Goal: Task Accomplishment & Management: Use online tool/utility

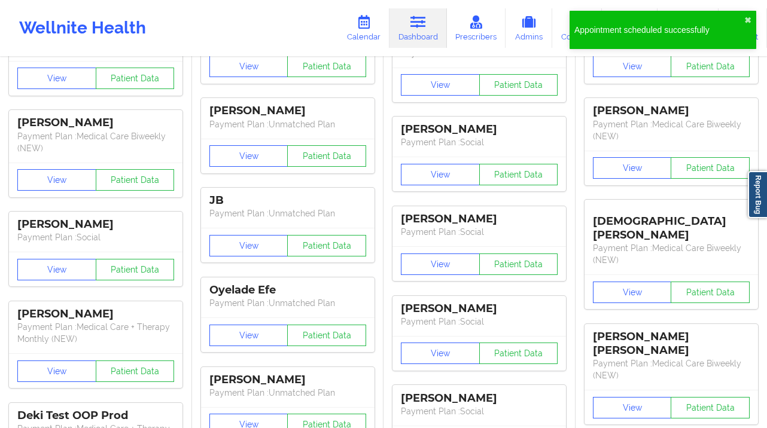
click at [477, 33] on link "Prescribers" at bounding box center [476, 27] width 59 height 39
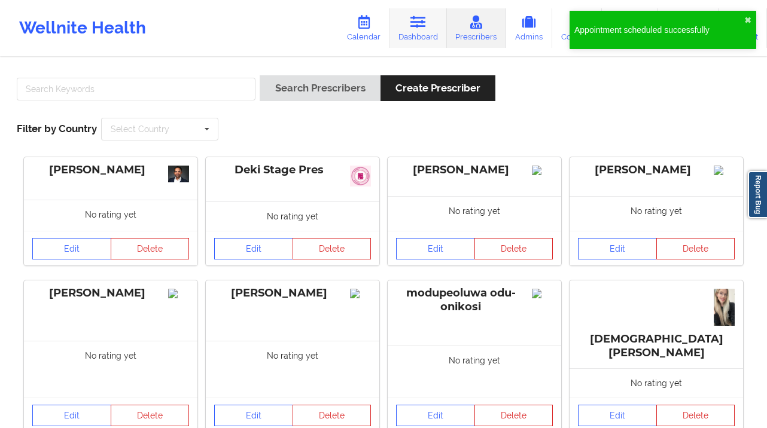
click at [421, 29] on link "Dashboard" at bounding box center [417, 27] width 57 height 39
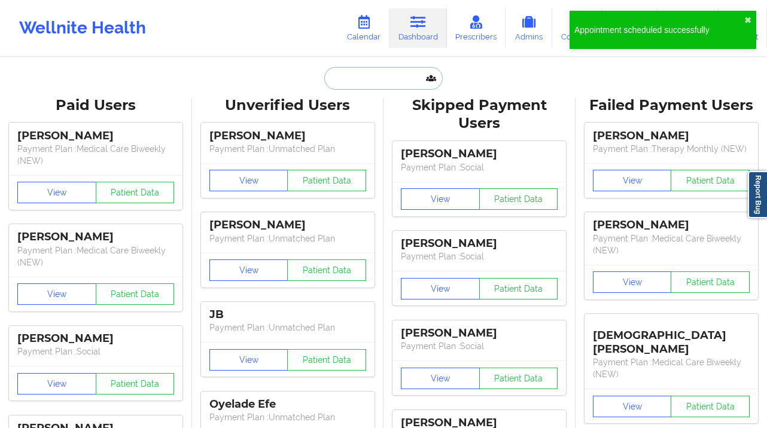
click at [377, 78] on input "text" at bounding box center [383, 78] width 118 height 23
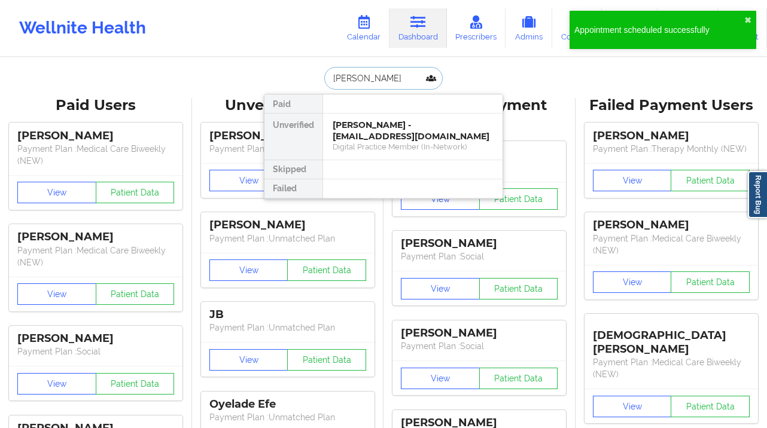
type input "[PERSON_NAME]"
click at [398, 124] on div "[PERSON_NAME] - [EMAIL_ADDRESS][DOMAIN_NAME]" at bounding box center [413, 131] width 160 height 22
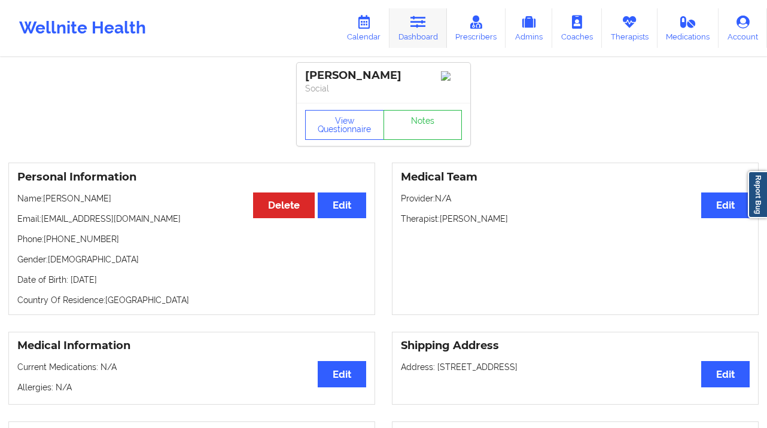
click at [422, 28] on icon at bounding box center [418, 22] width 16 height 13
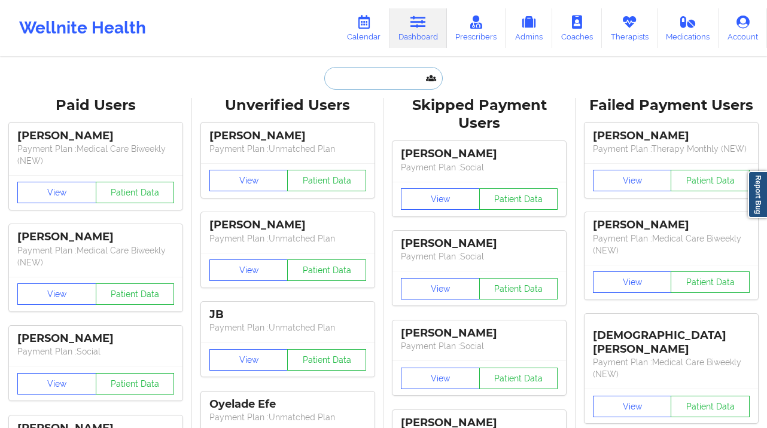
click at [336, 80] on input "text" at bounding box center [383, 78] width 118 height 23
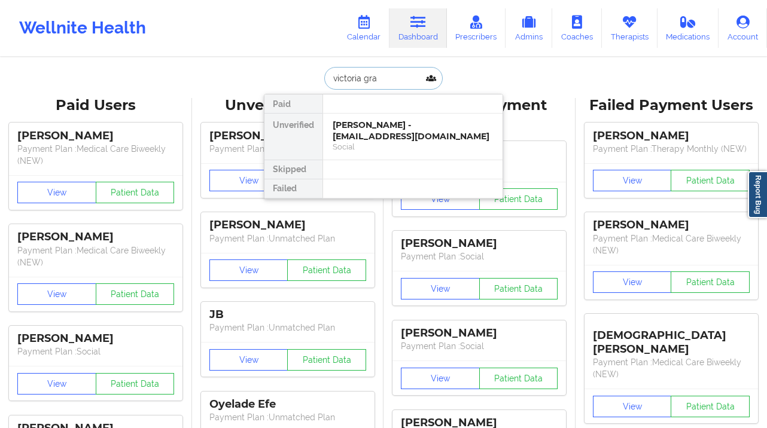
type input "victoria gran"
click at [391, 144] on div "Social" at bounding box center [413, 147] width 160 height 10
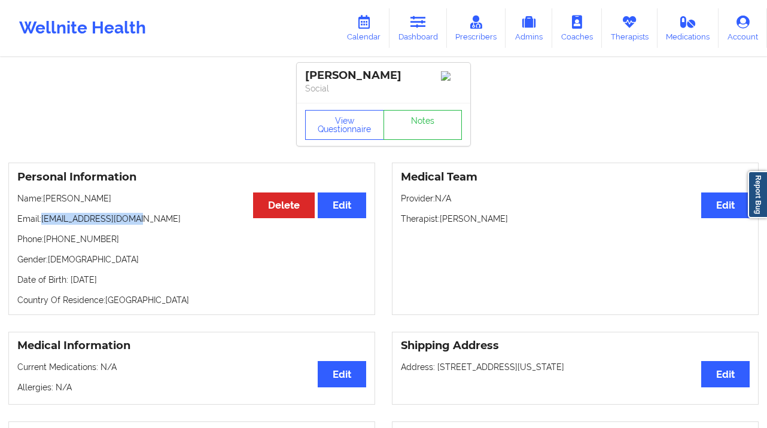
drag, startPoint x: 110, startPoint y: 224, endPoint x: 46, endPoint y: 222, distance: 64.0
click at [43, 222] on p "Email: [EMAIL_ADDRESS][DOMAIN_NAME]" at bounding box center [191, 219] width 349 height 12
copy p "[EMAIL_ADDRESS][DOMAIN_NAME]"
click at [380, 25] on link "Calendar" at bounding box center [363, 27] width 51 height 39
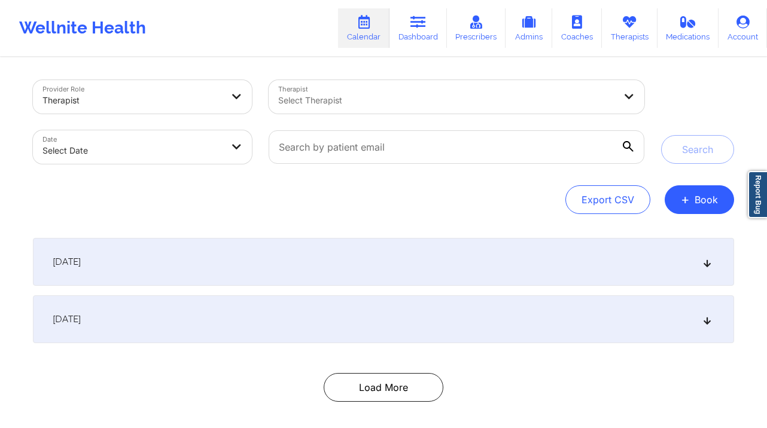
click at [177, 149] on body "Wellnite Health Calendar Dashboard Prescribers Admins Coaches Therapists Medica…" at bounding box center [383, 214] width 767 height 428
select select "2025-8"
select select "2025-9"
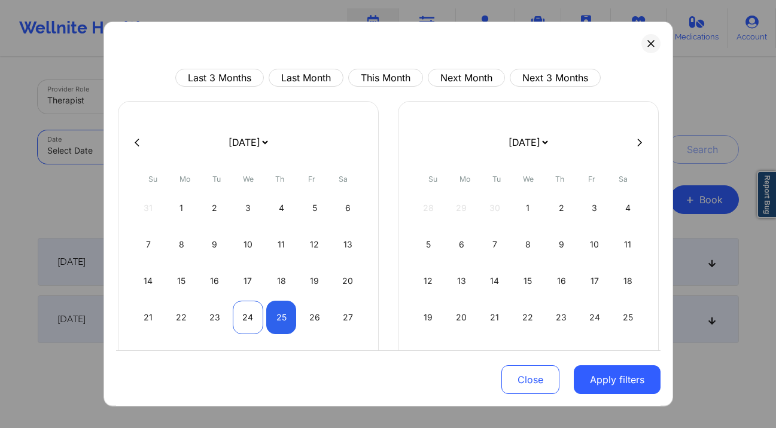
click at [253, 319] on div "24" at bounding box center [248, 317] width 31 height 33
select select "2025-8"
select select "2025-9"
click at [288, 322] on div "25" at bounding box center [281, 317] width 31 height 33
select select "2025-8"
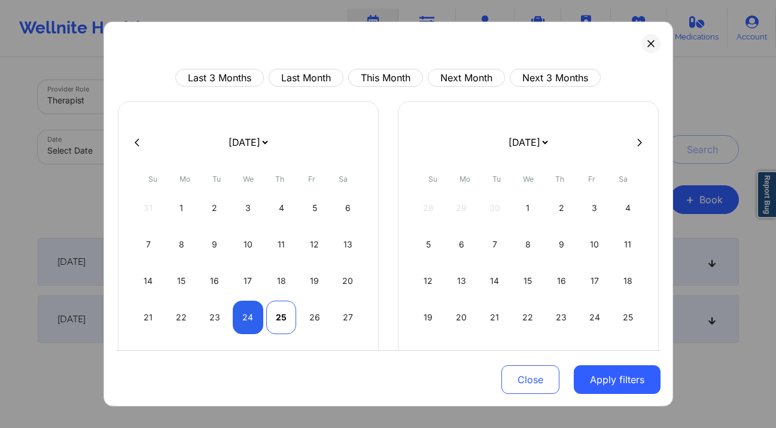
select select "2025-9"
drag, startPoint x: 594, startPoint y: 383, endPoint x: 551, endPoint y: 357, distance: 49.6
click at [594, 383] on button "Apply filters" at bounding box center [617, 379] width 87 height 29
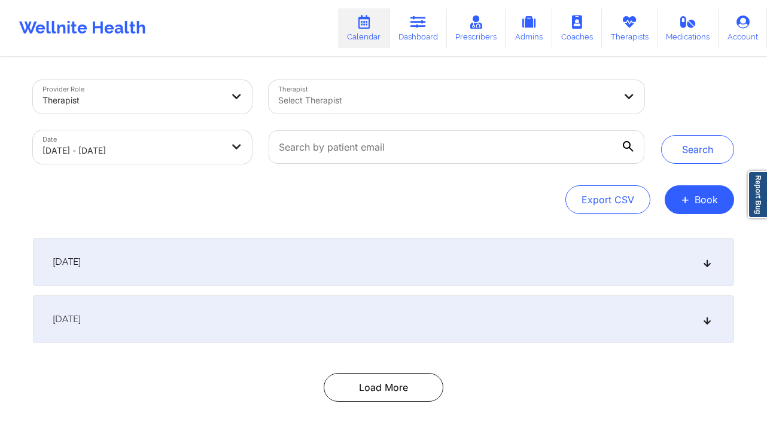
click at [390, 106] on div at bounding box center [446, 100] width 337 height 14
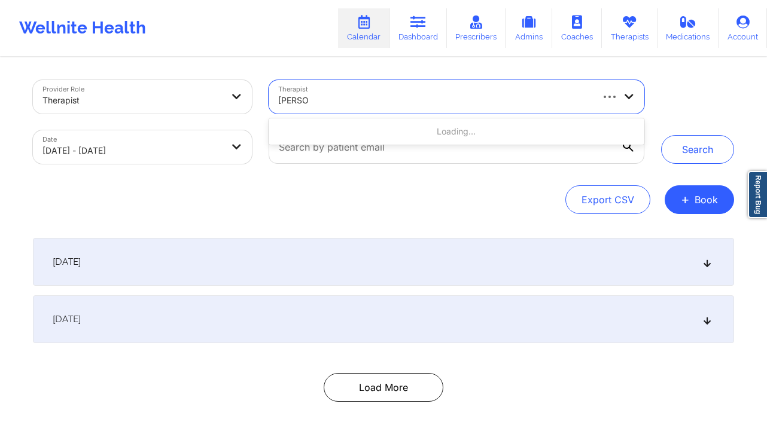
type input "[PERSON_NAME]"
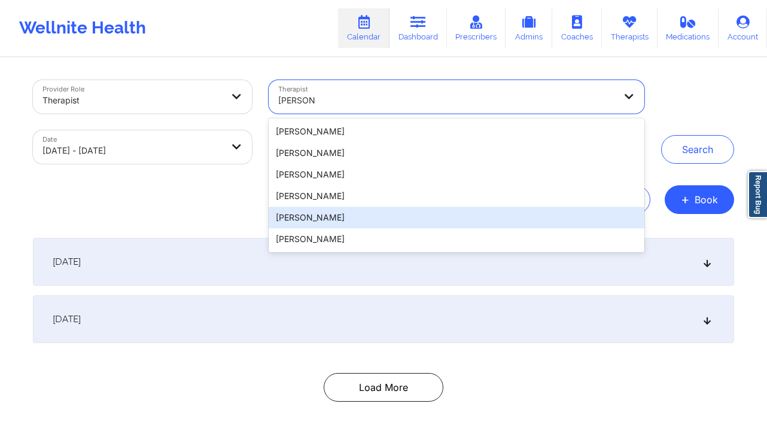
click at [353, 217] on div "[PERSON_NAME]" at bounding box center [457, 218] width 376 height 22
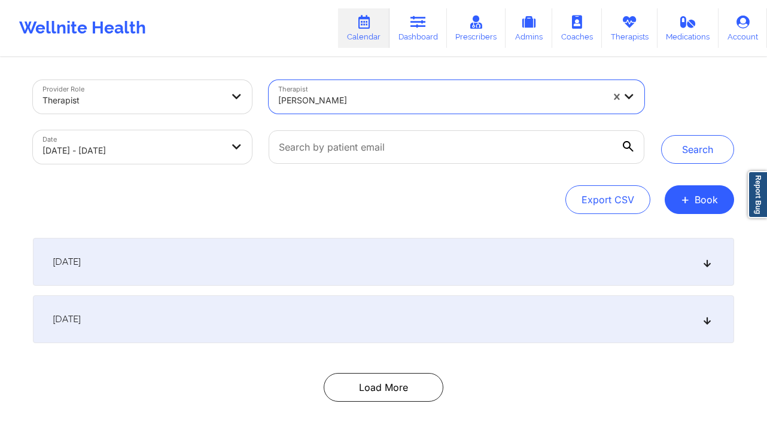
click at [711, 123] on div "Search" at bounding box center [697, 122] width 73 height 84
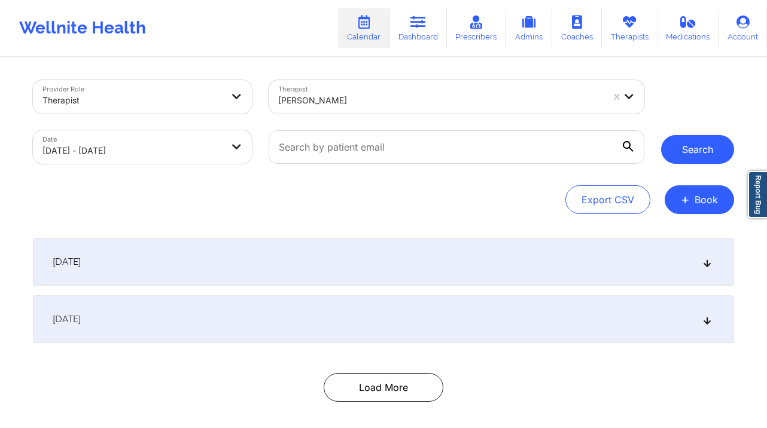
click at [699, 136] on button "Search" at bounding box center [697, 149] width 73 height 29
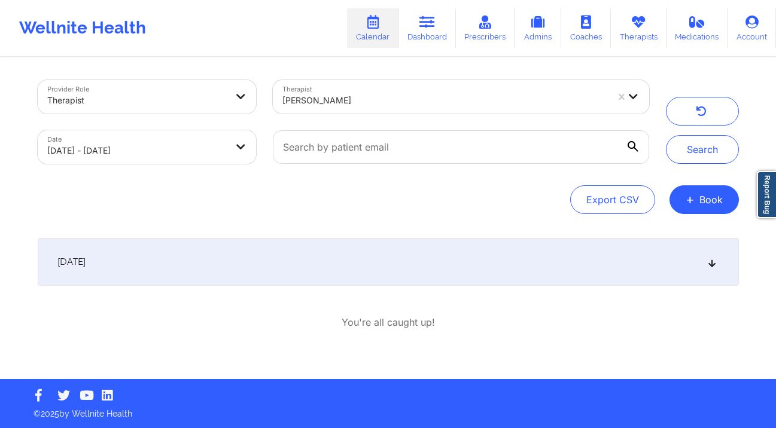
click at [343, 255] on div "[DATE]" at bounding box center [388, 262] width 701 height 48
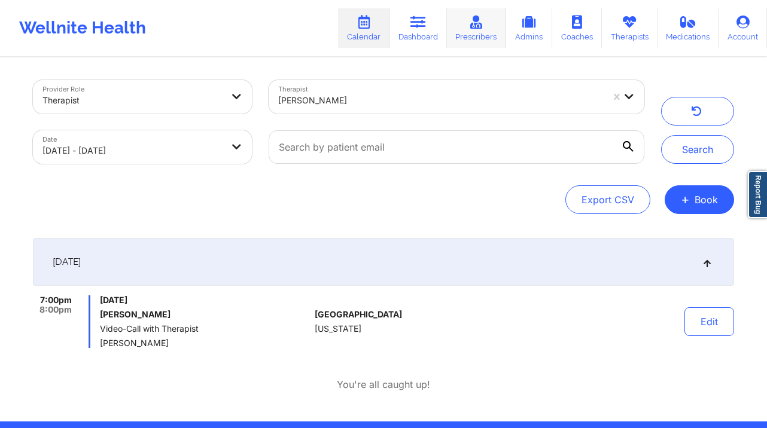
click at [464, 30] on link "Prescribers" at bounding box center [476, 27] width 59 height 39
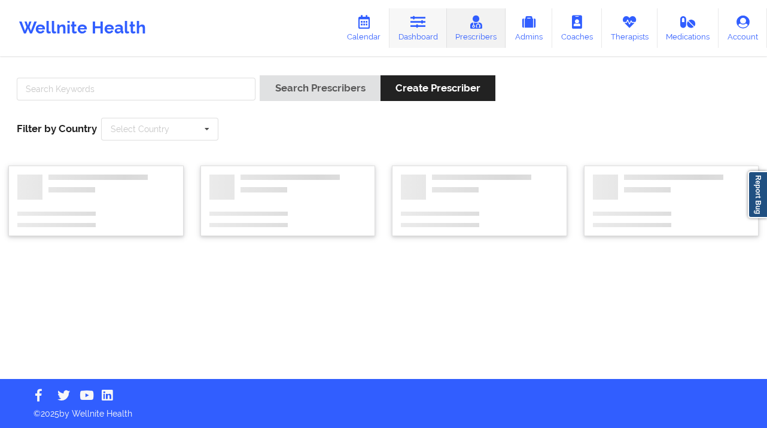
click at [410, 29] on link "Dashboard" at bounding box center [417, 27] width 57 height 39
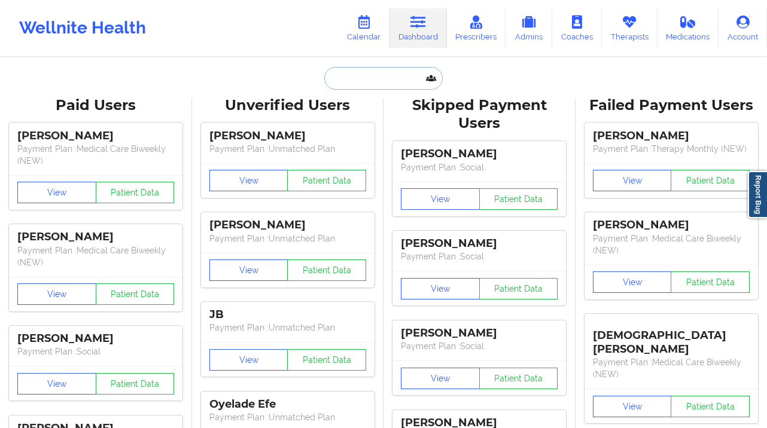
click at [380, 84] on input "text" at bounding box center [383, 78] width 118 height 23
type input "v"
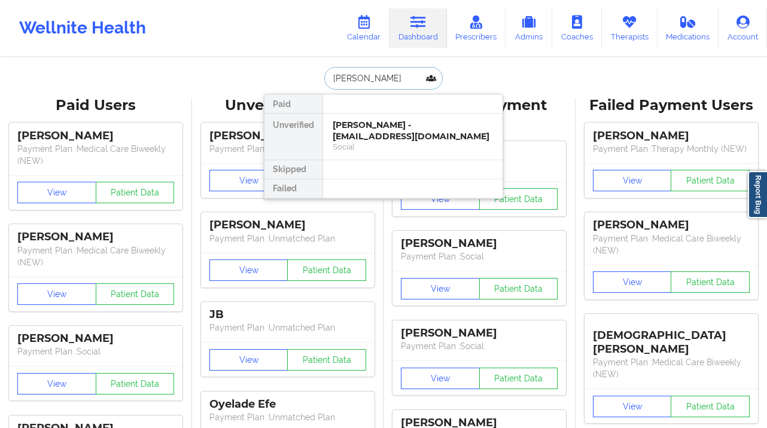
type input "[PERSON_NAME]"
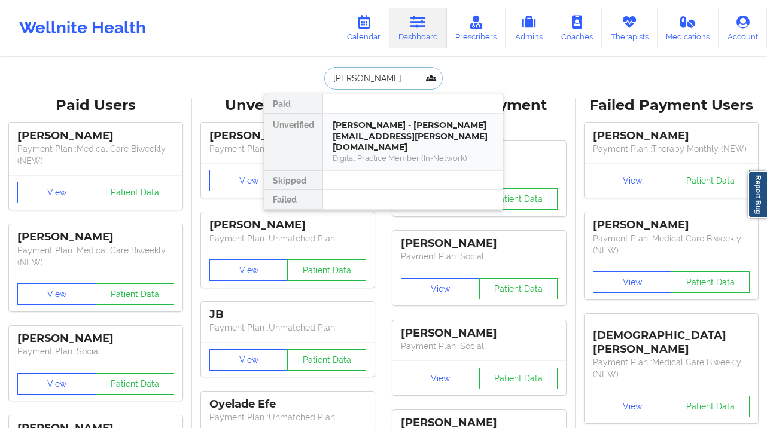
click at [404, 153] on div "Digital Practice Member (In-Network)" at bounding box center [413, 158] width 160 height 10
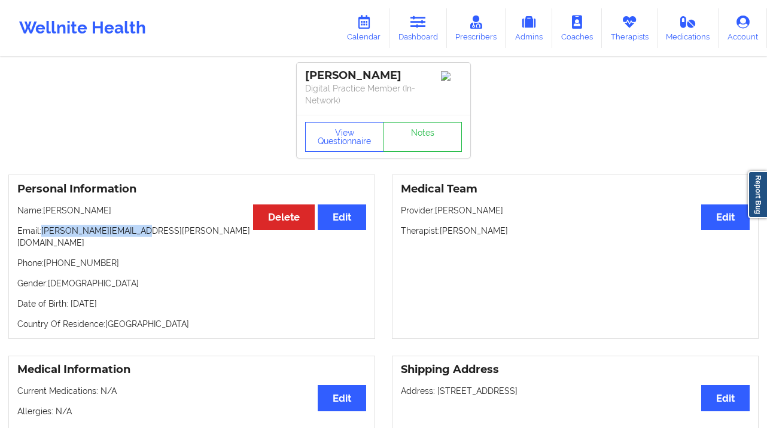
drag, startPoint x: 166, startPoint y: 227, endPoint x: 42, endPoint y: 232, distance: 123.9
click at [42, 232] on p "Email: [PERSON_NAME][EMAIL_ADDRESS][PERSON_NAME][DOMAIN_NAME]" at bounding box center [191, 237] width 349 height 24
copy p "[PERSON_NAME][EMAIL_ADDRESS][PERSON_NAME][DOMAIN_NAME]"
click at [364, 27] on icon at bounding box center [364, 22] width 16 height 13
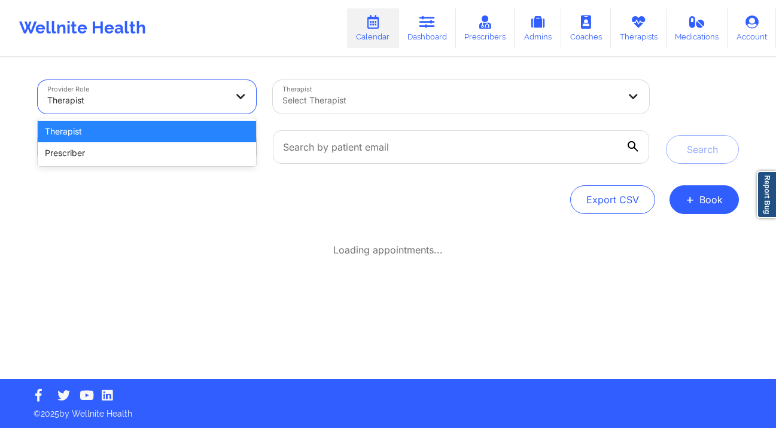
click at [193, 100] on div at bounding box center [136, 100] width 179 height 14
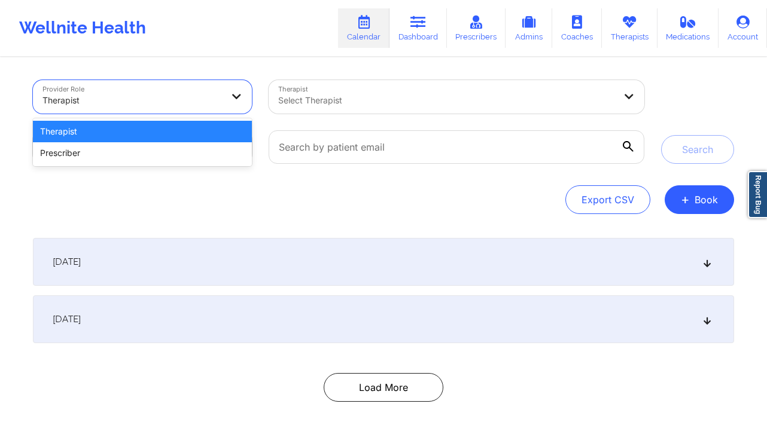
click at [193, 100] on div at bounding box center [131, 100] width 179 height 14
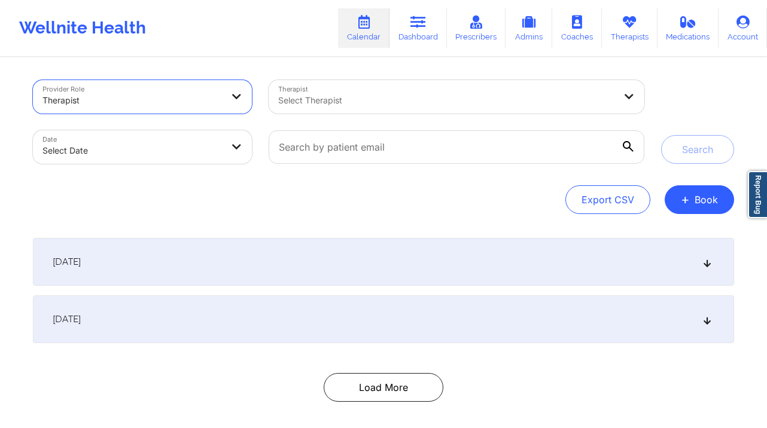
click at [208, 276] on div "[DATE]" at bounding box center [383, 262] width 701 height 48
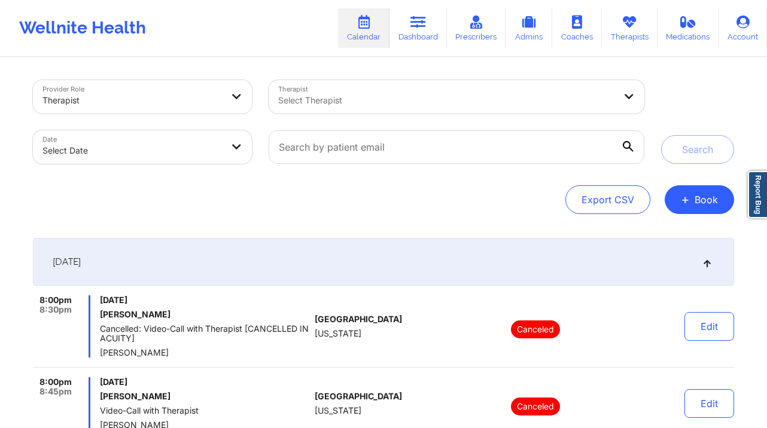
click at [215, 272] on div "[DATE]" at bounding box center [383, 262] width 701 height 48
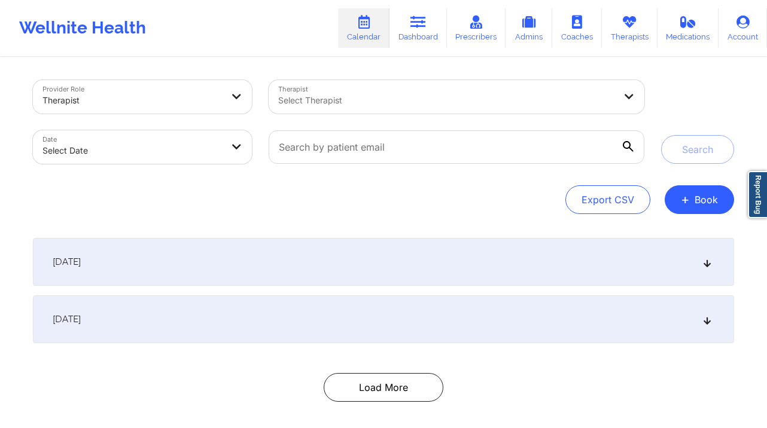
click at [197, 339] on div "[DATE]" at bounding box center [383, 319] width 701 height 48
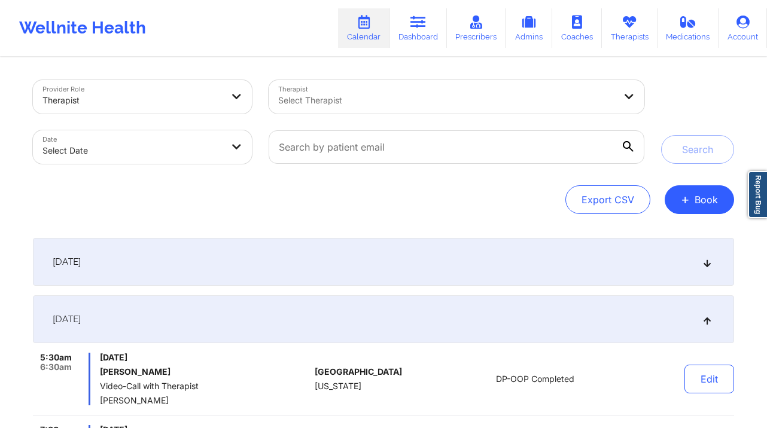
click at [212, 197] on div "Export CSV + Book" at bounding box center [383, 199] width 701 height 29
click at [148, 145] on body "Wellnite Health Calendar Dashboard Prescribers Admins Coaches Therapists Medica…" at bounding box center [383, 214] width 767 height 428
select select "2025-8"
select select "2025-9"
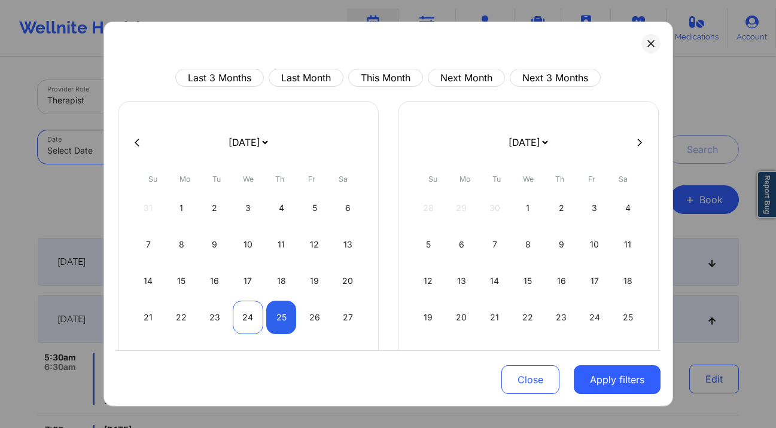
click at [239, 309] on div "24" at bounding box center [248, 317] width 31 height 33
select select "2025-8"
select select "2025-9"
click at [283, 315] on div "25" at bounding box center [281, 317] width 31 height 33
select select "2025-8"
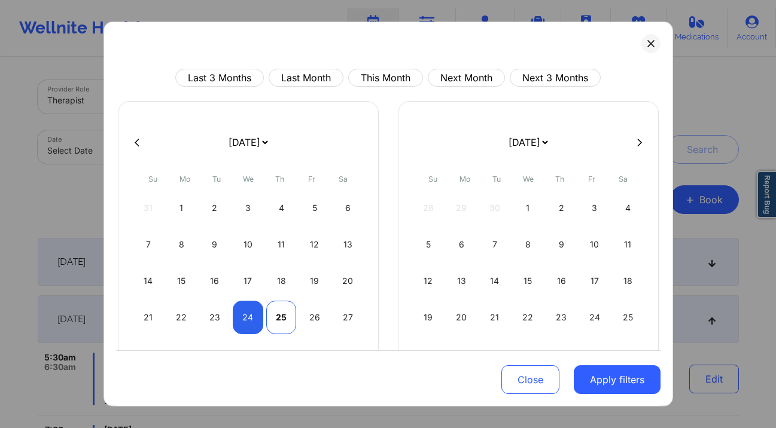
select select "2025-9"
click at [605, 376] on button "Apply filters" at bounding box center [617, 379] width 87 height 29
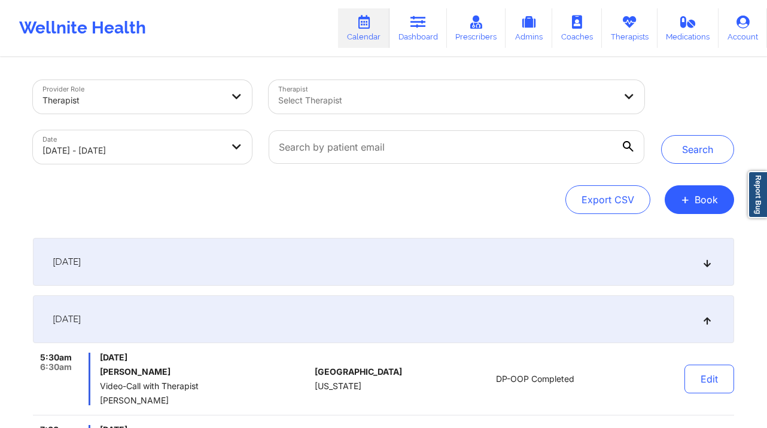
click at [445, 99] on div at bounding box center [446, 100] width 337 height 14
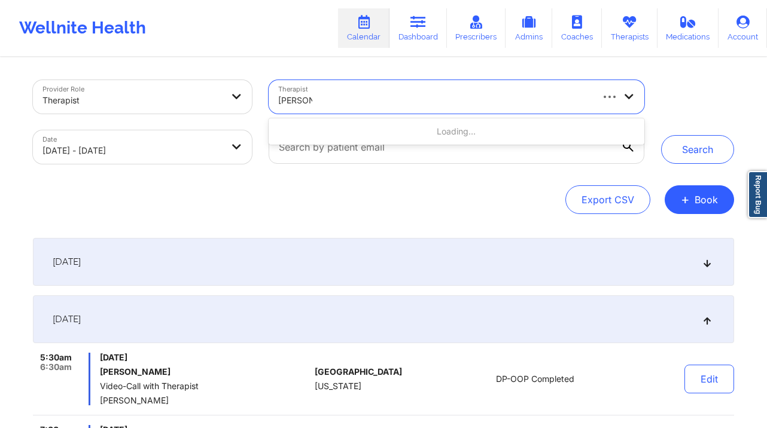
type input "[PERSON_NAME]"
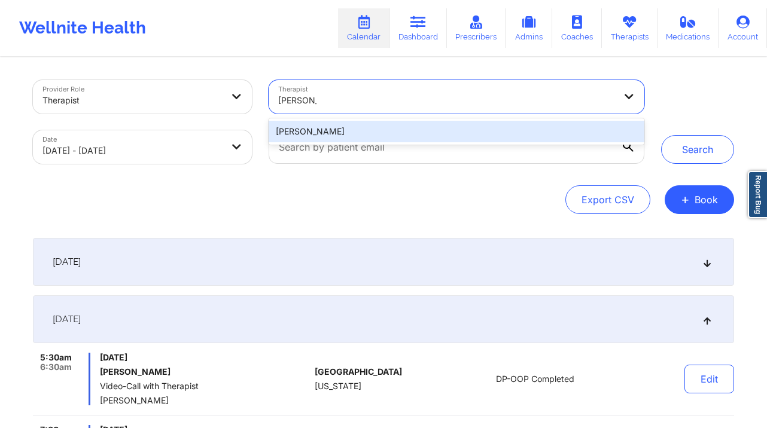
click at [448, 136] on div "[PERSON_NAME]" at bounding box center [457, 132] width 376 height 22
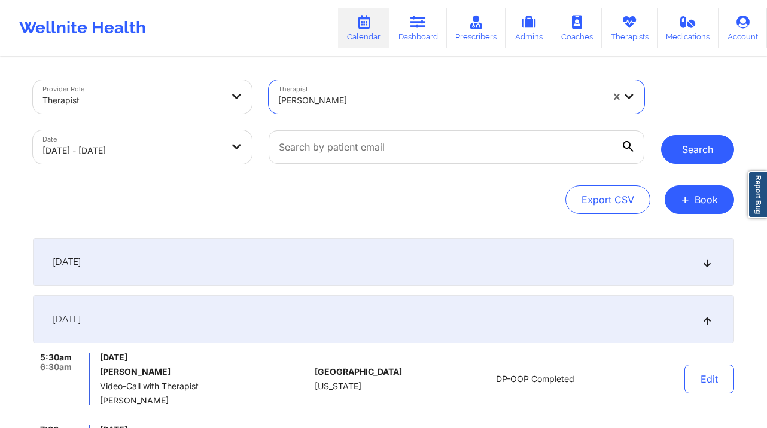
click at [727, 154] on button "Search" at bounding box center [697, 149] width 73 height 29
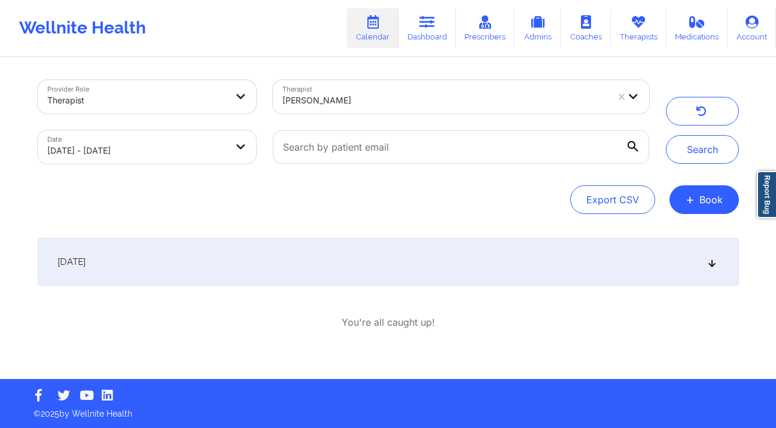
click at [254, 262] on div "[DATE]" at bounding box center [388, 262] width 701 height 48
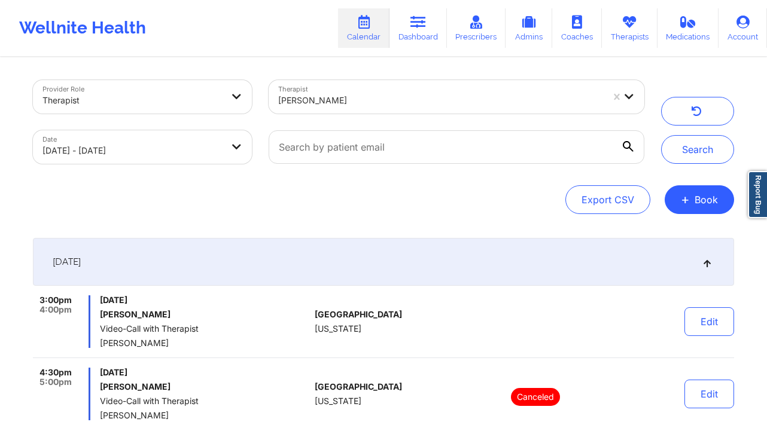
scroll to position [114, 0]
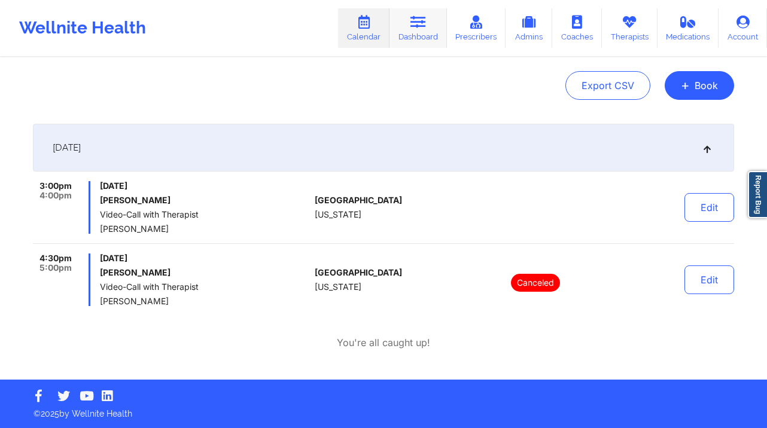
click at [418, 27] on icon at bounding box center [418, 22] width 16 height 13
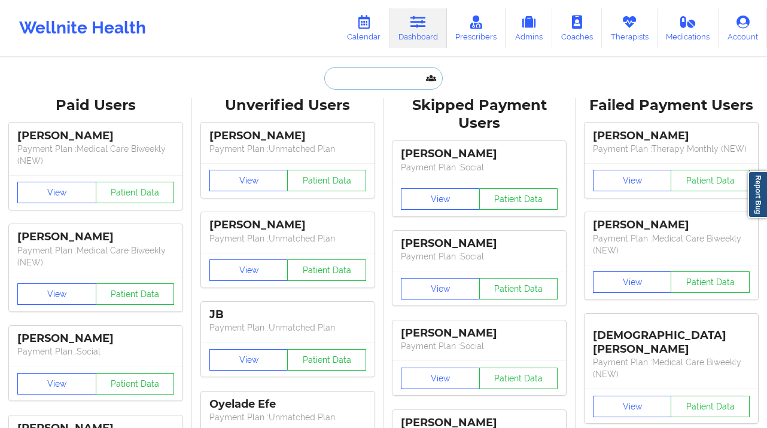
click at [408, 84] on input "text" at bounding box center [383, 78] width 118 height 23
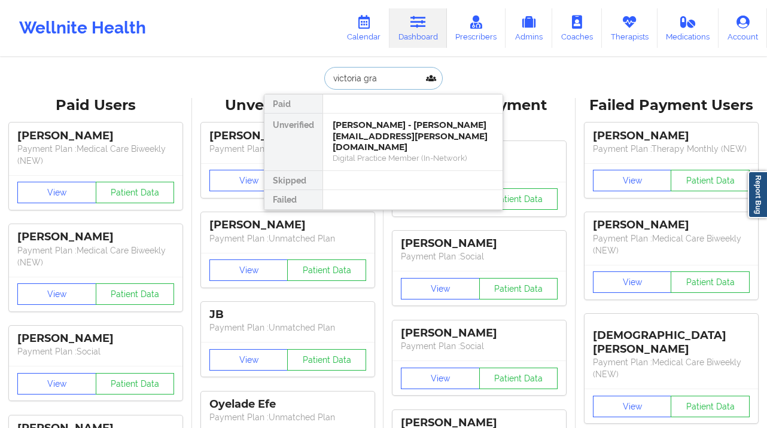
type input "victoria gran"
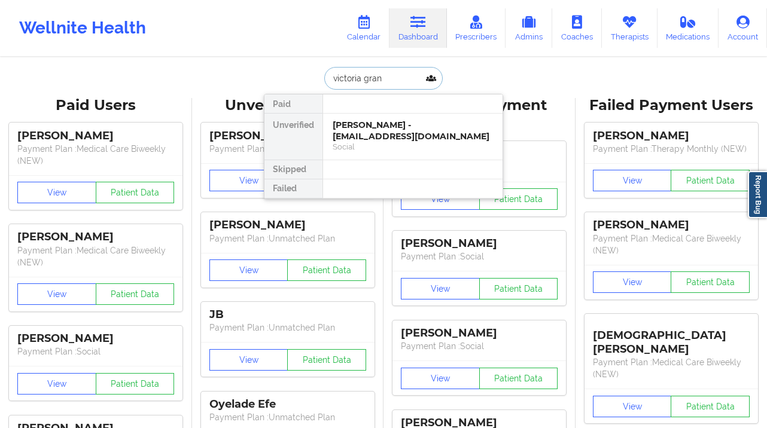
click at [362, 149] on div "Social" at bounding box center [413, 147] width 160 height 10
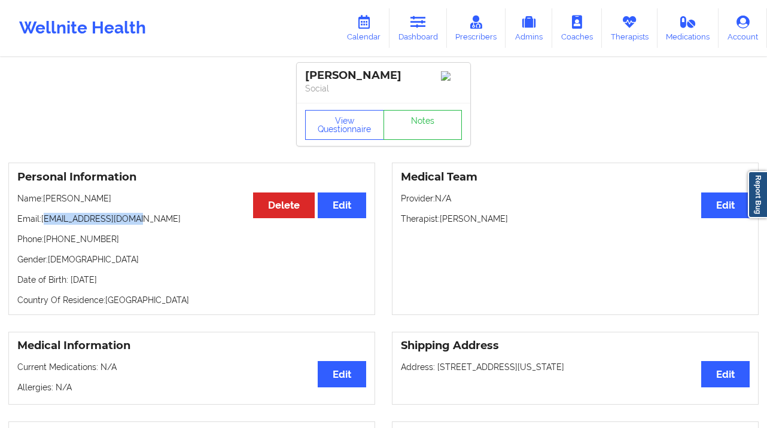
drag, startPoint x: 135, startPoint y: 219, endPoint x: 44, endPoint y: 224, distance: 91.0
click at [44, 224] on p "Email: [EMAIL_ADDRESS][DOMAIN_NAME]" at bounding box center [191, 219] width 349 height 12
copy p "[EMAIL_ADDRESS][DOMAIN_NAME]"
click at [348, 13] on link "Calendar" at bounding box center [363, 27] width 51 height 39
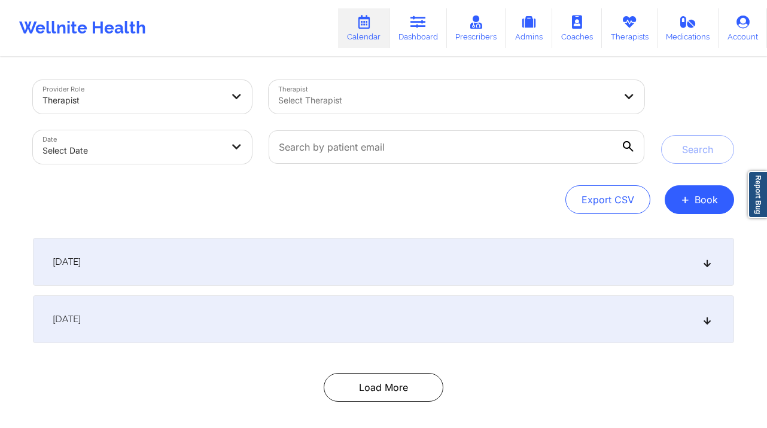
click at [196, 161] on body "Wellnite Health Calendar Dashboard Prescribers Admins Coaches Therapists Medica…" at bounding box center [383, 214] width 767 height 428
select select "2025-8"
select select "2025-9"
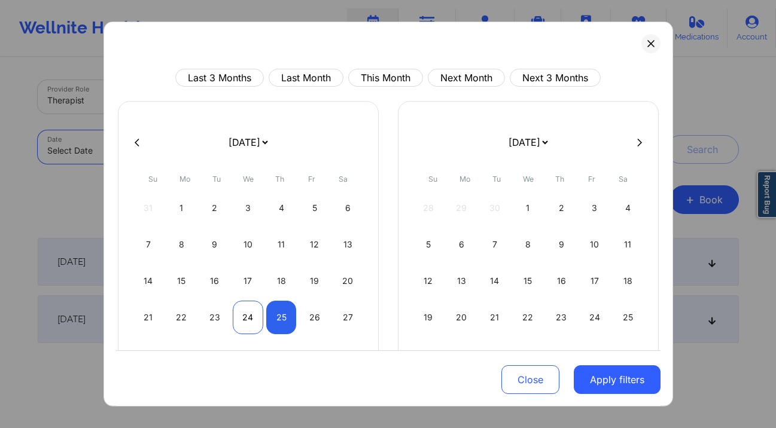
click at [239, 317] on div "24" at bounding box center [248, 317] width 31 height 33
select select "2025-8"
select select "2025-9"
select select "2025-8"
select select "2025-9"
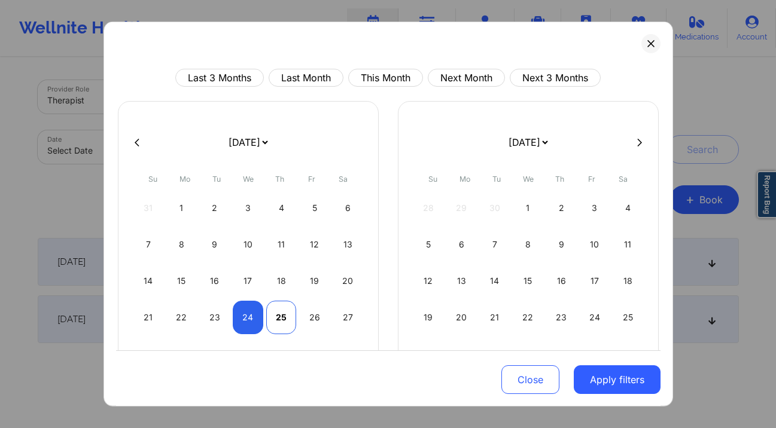
click at [282, 321] on div "25" at bounding box center [281, 317] width 31 height 33
select select "2025-8"
select select "2025-9"
click at [577, 379] on button "Apply filters" at bounding box center [617, 379] width 87 height 29
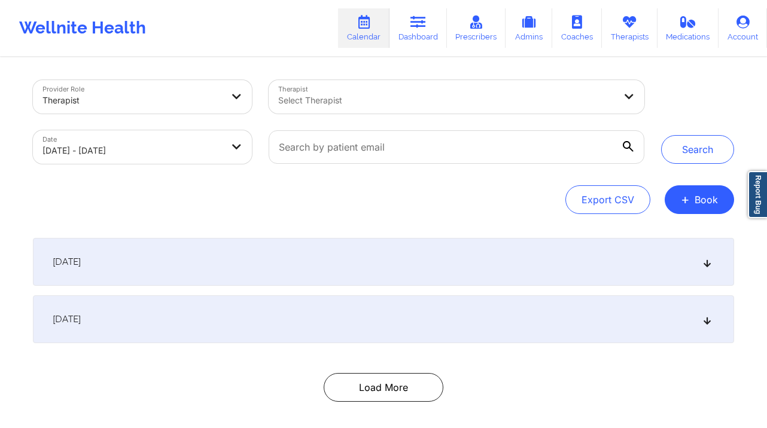
click at [434, 106] on div at bounding box center [446, 100] width 337 height 14
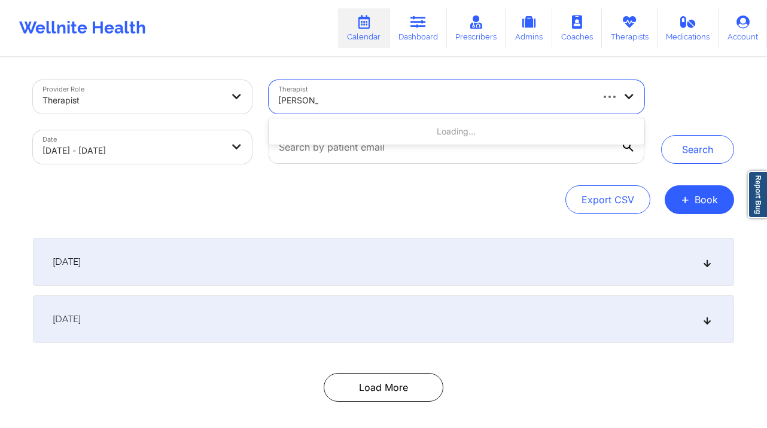
type input "[PERSON_NAME]"
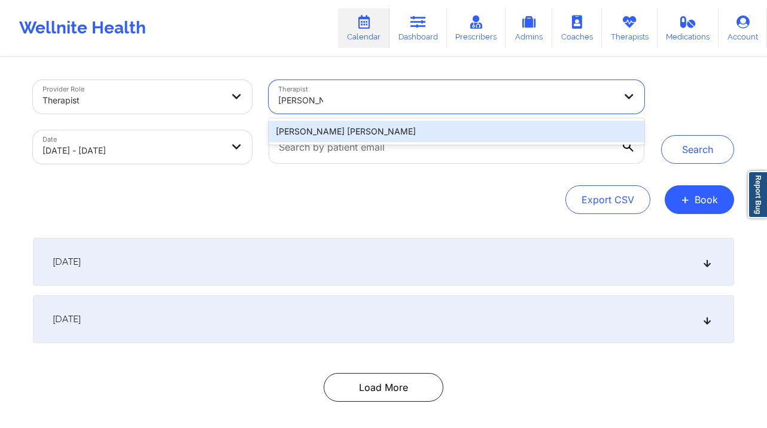
click at [398, 138] on div "[PERSON_NAME] [PERSON_NAME]" at bounding box center [457, 132] width 376 height 22
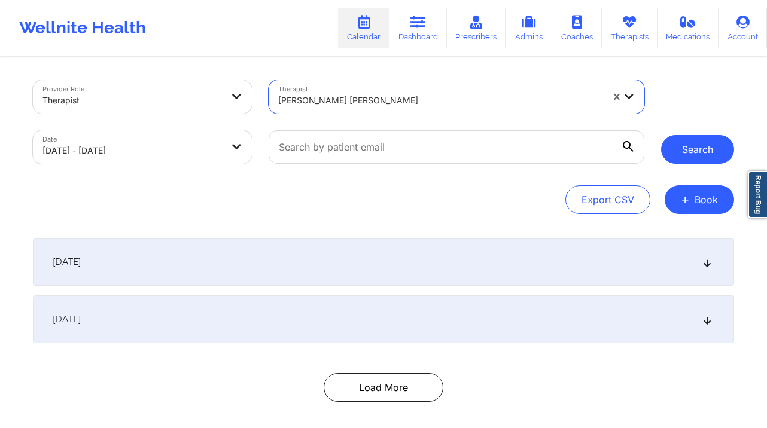
click at [699, 152] on button "Search" at bounding box center [697, 149] width 73 height 29
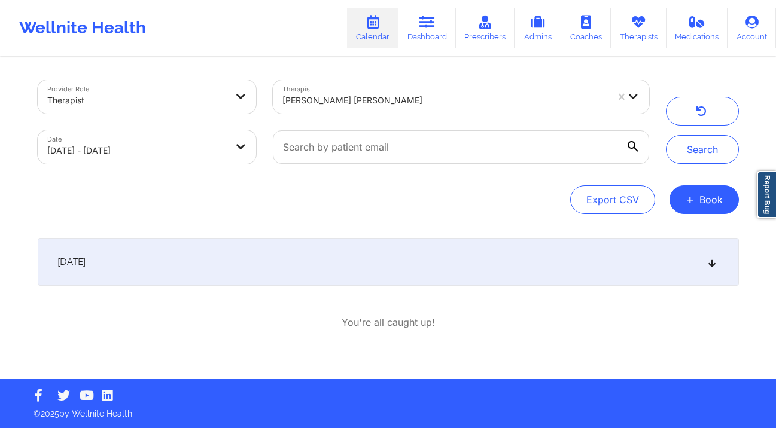
click at [492, 250] on div "[DATE]" at bounding box center [388, 262] width 701 height 48
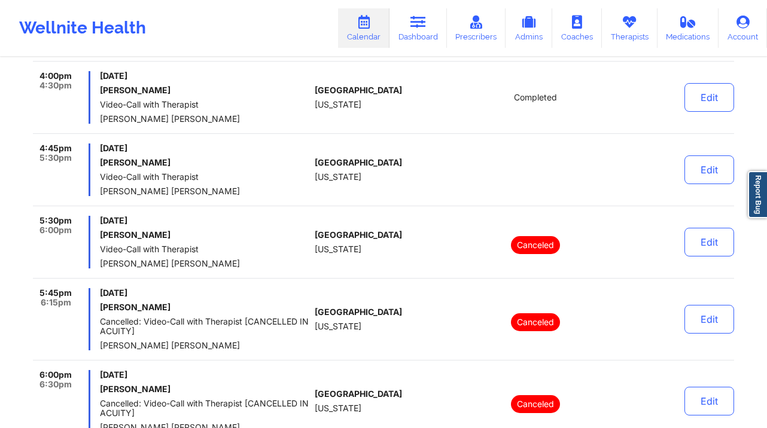
scroll to position [1091, 0]
